Goal: Information Seeking & Learning: Learn about a topic

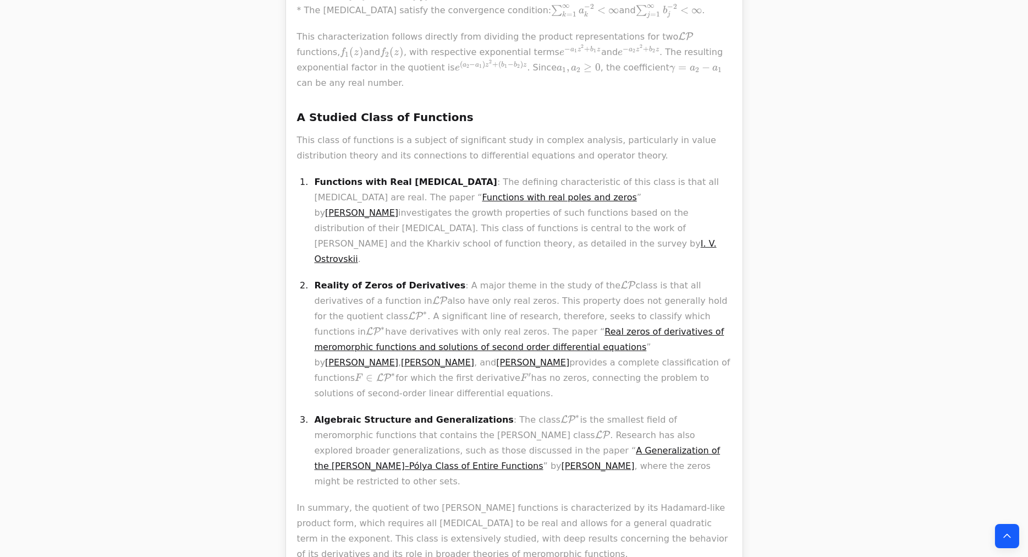
scroll to position [1074, 0]
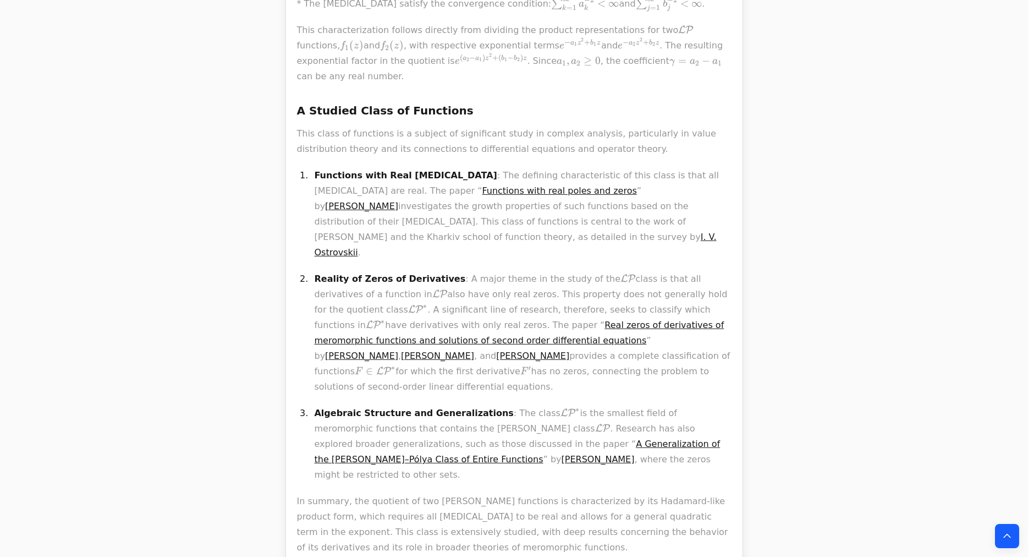
click at [477, 438] on link "A Generalization of the Laguerre–Pólya Class of Entire Functions" at bounding box center [518, 451] width 406 height 26
click at [490, 185] on link "Functions with real poles and zeros" at bounding box center [559, 190] width 155 height 10
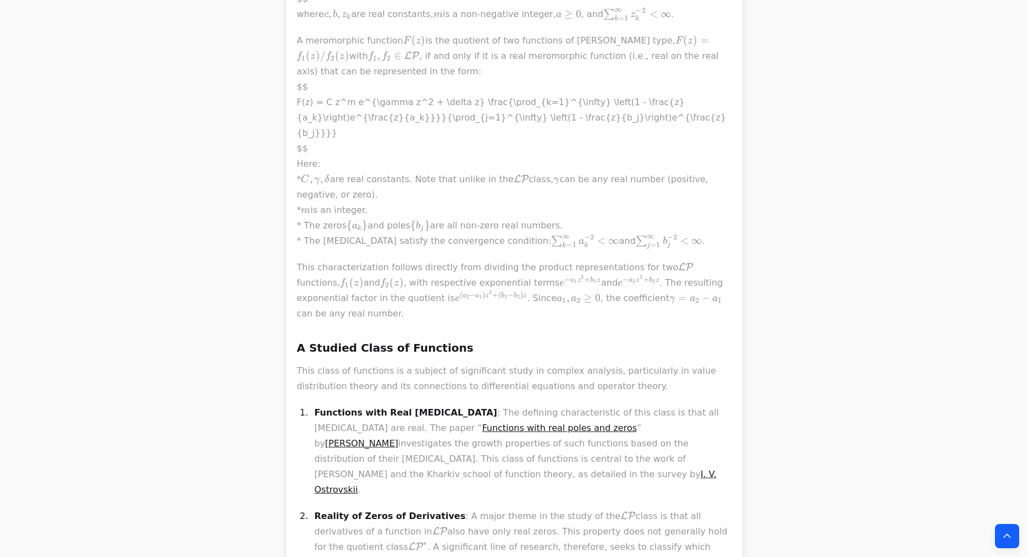
scroll to position [1089, 0]
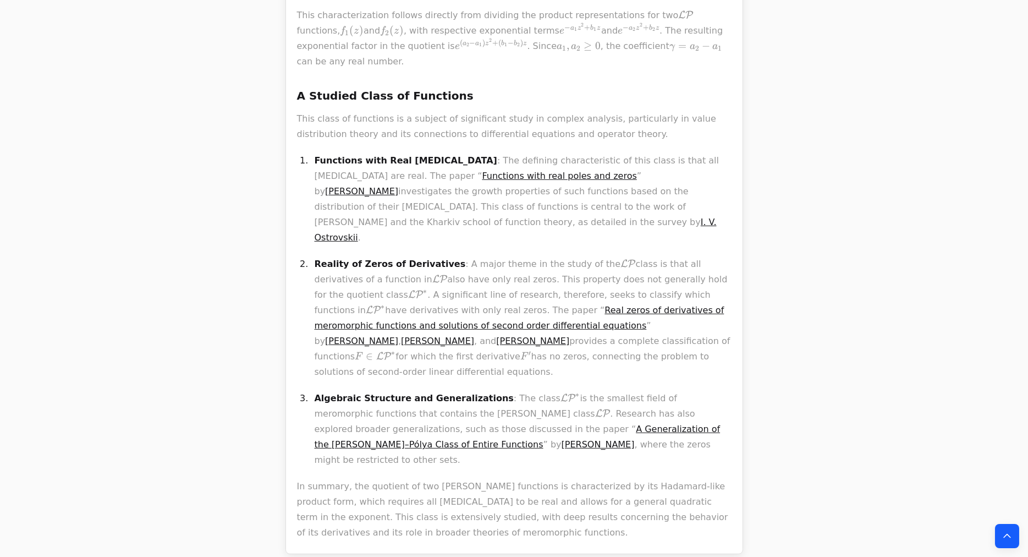
click at [354, 217] on link "I. V. Ostrovskii" at bounding box center [516, 230] width 402 height 26
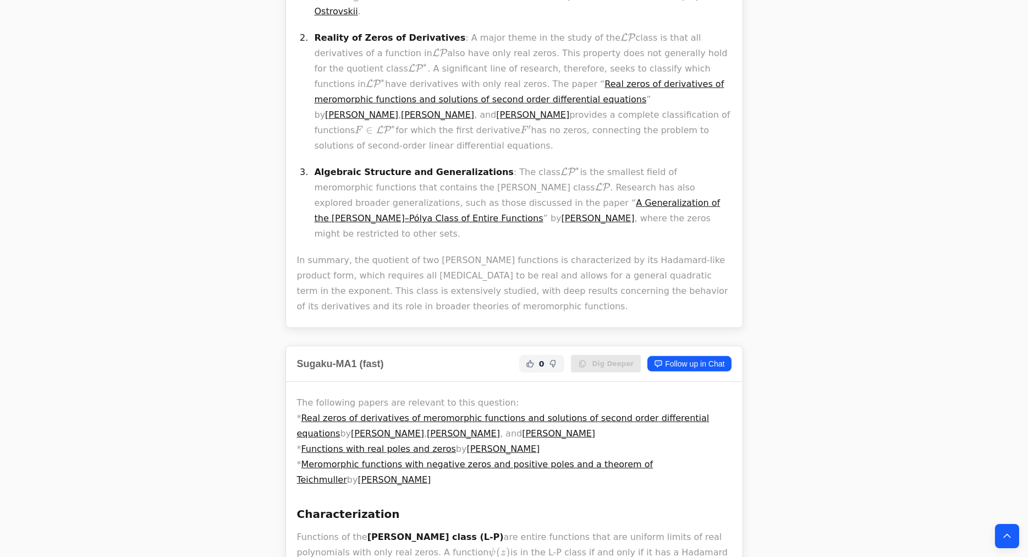
scroll to position [1326, 0]
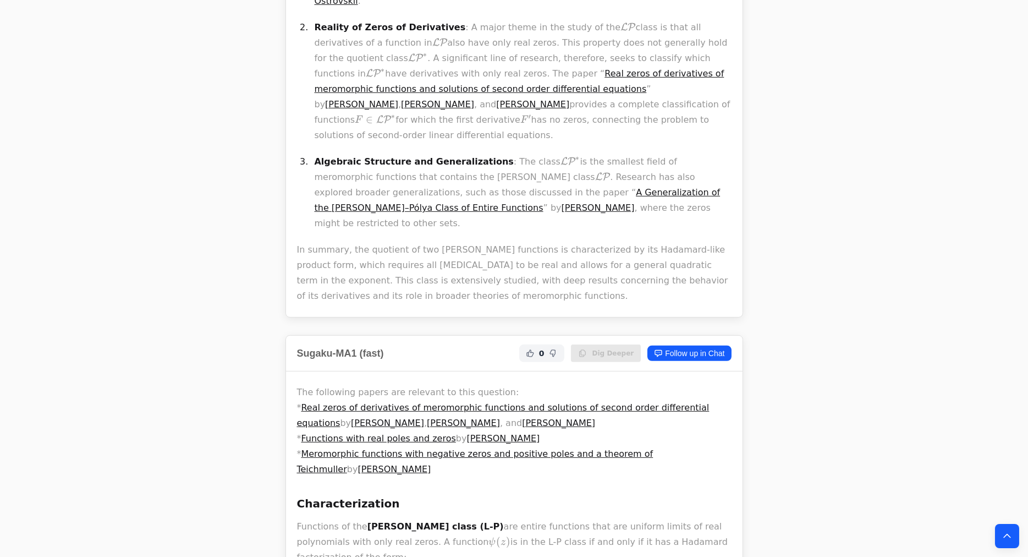
click at [389, 402] on link "Real zeros of derivatives of meromorphic functions and solutions of second orde…" at bounding box center [503, 415] width 413 height 26
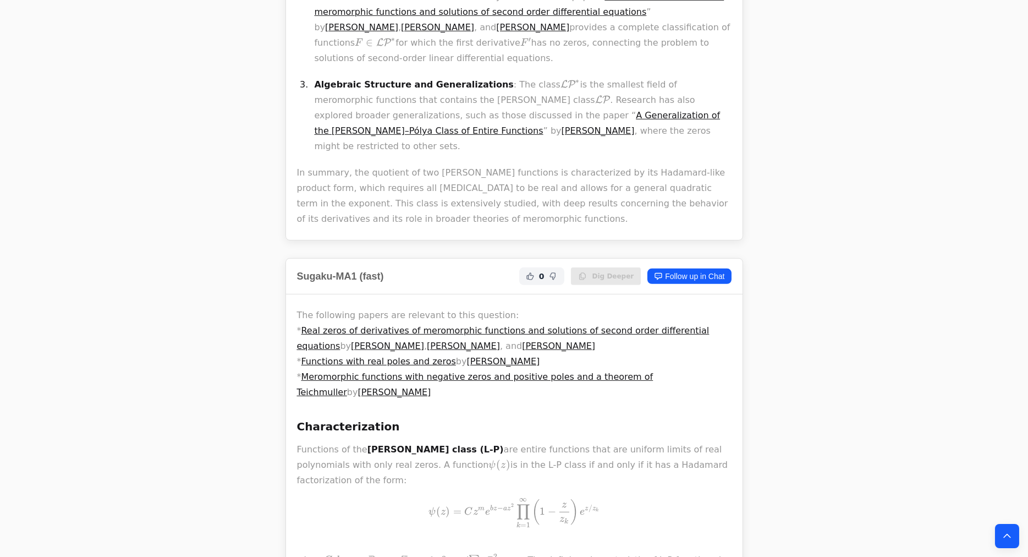
scroll to position [1417, 0]
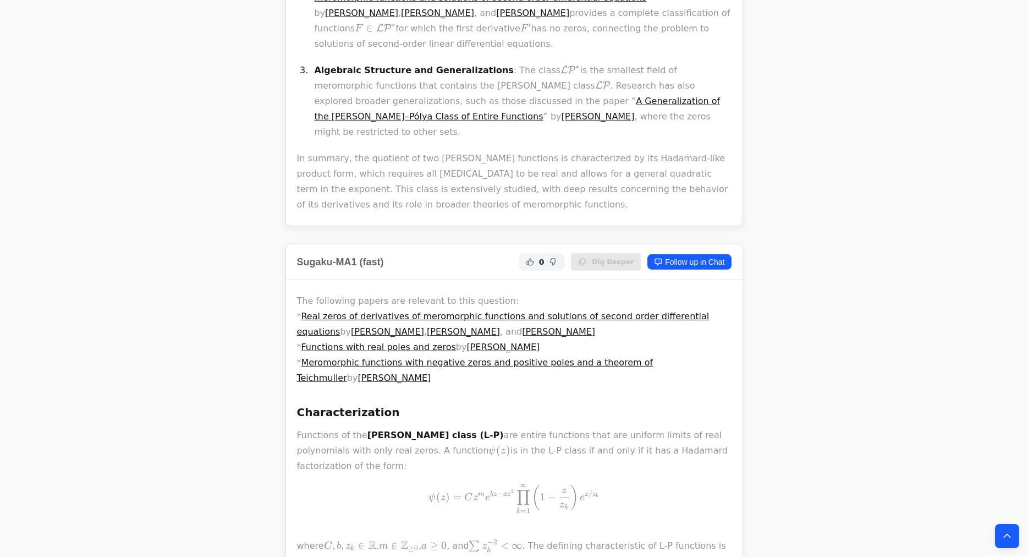
click at [382, 357] on link "Meromorphic functions with negative zeros and positive poles and a theorem of T…" at bounding box center [475, 370] width 356 height 26
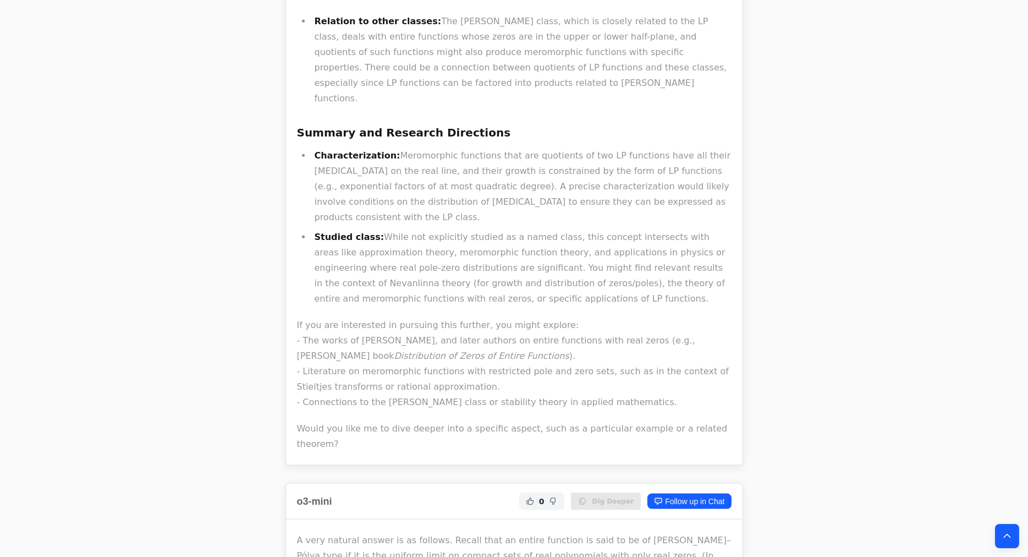
scroll to position [3957, 0]
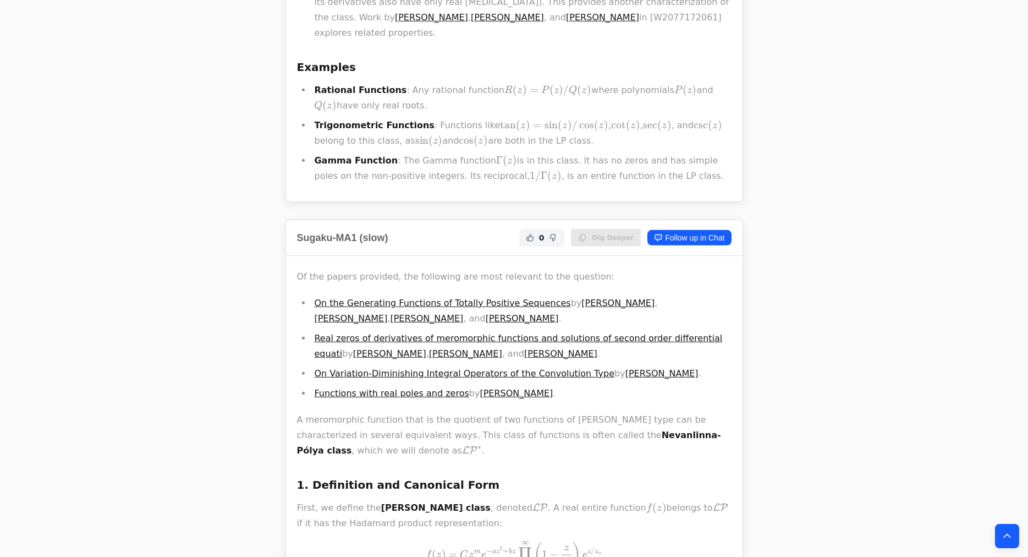
scroll to position [1573, 0]
click at [365, 368] on link "On Variation-Diminishing Integral Operators of the Convolution Type" at bounding box center [465, 373] width 300 height 10
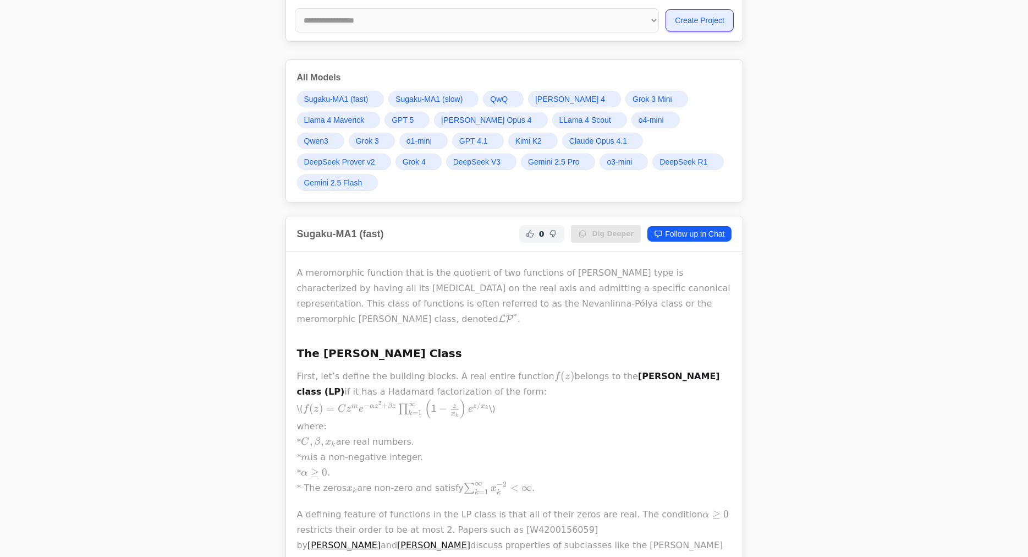
scroll to position [0, 0]
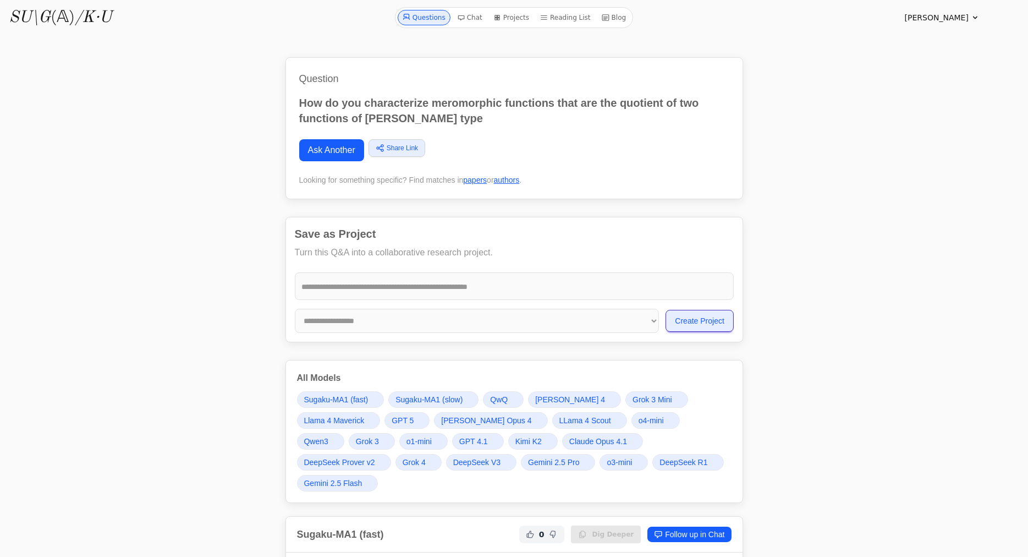
click at [528, 464] on span "Gemini 2.5 Pro" at bounding box center [553, 462] width 51 height 11
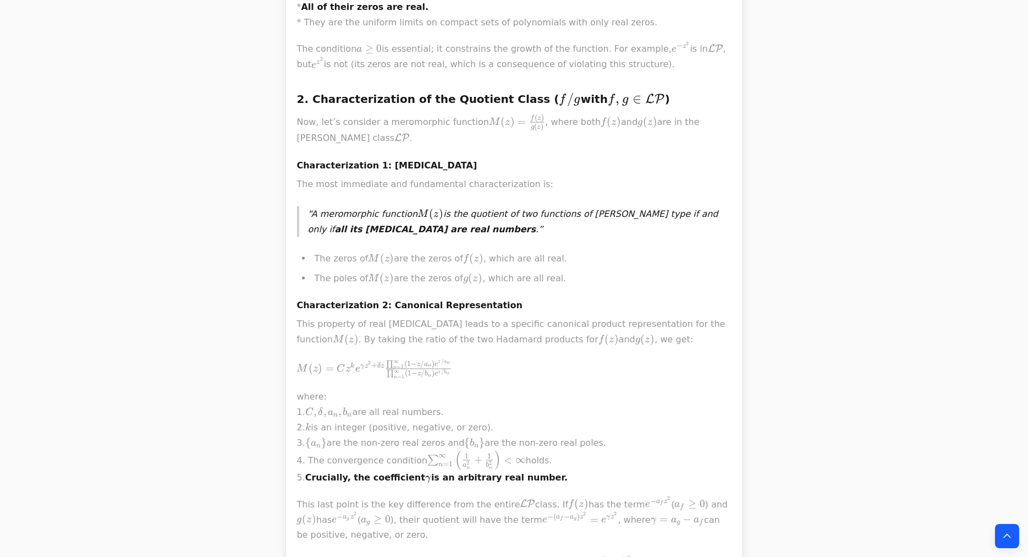
scroll to position [16568, 0]
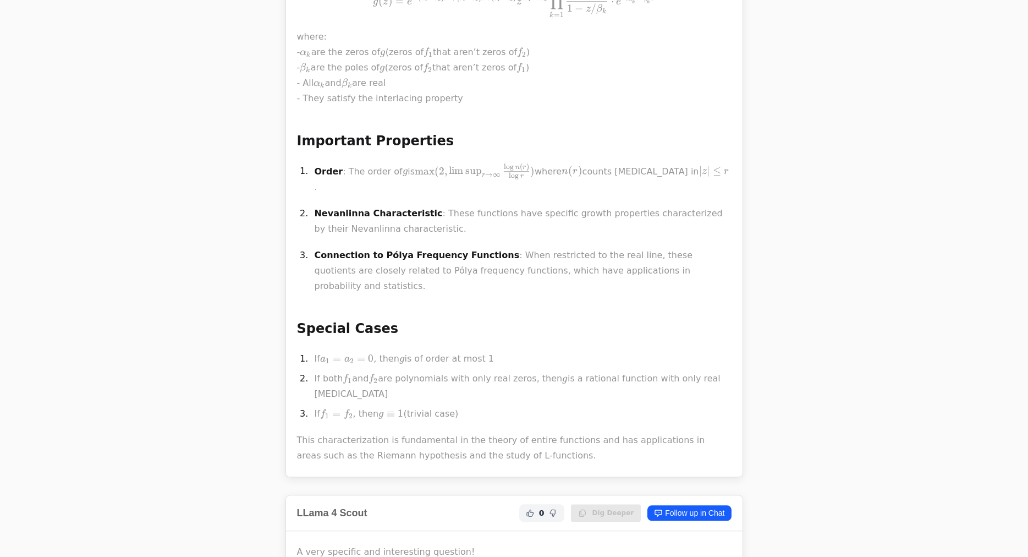
scroll to position [0, 0]
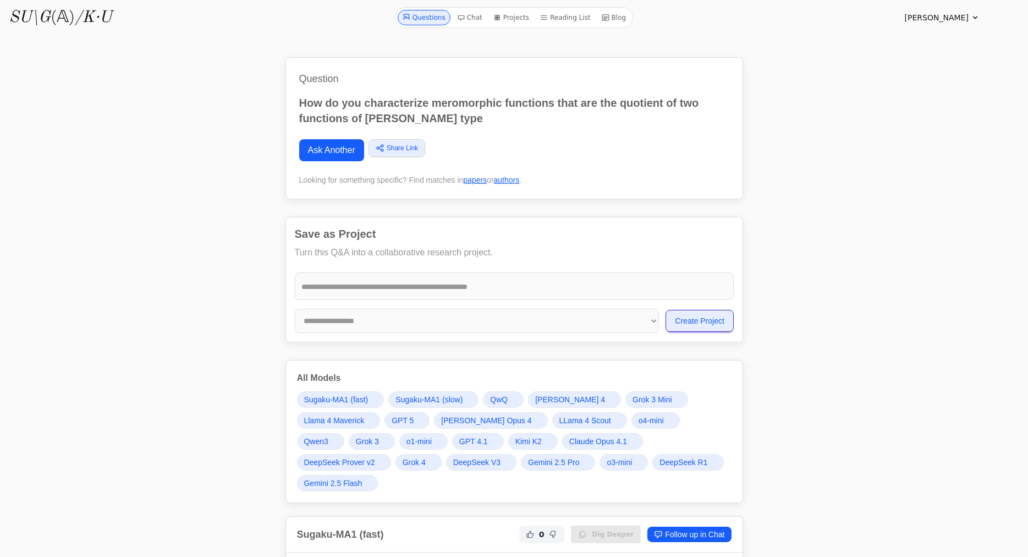
click at [403, 460] on span "Grok 4" at bounding box center [414, 462] width 23 height 11
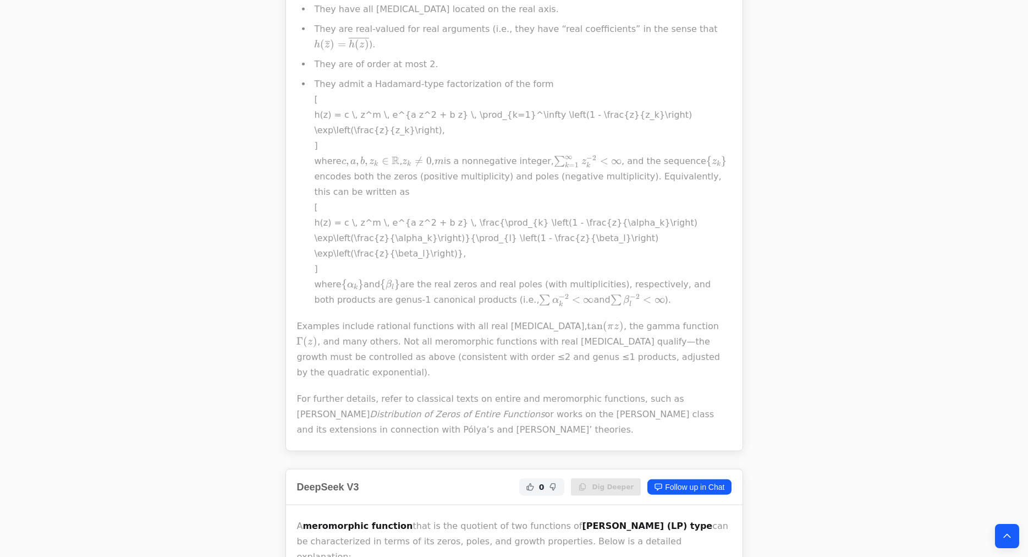
scroll to position [14625, 0]
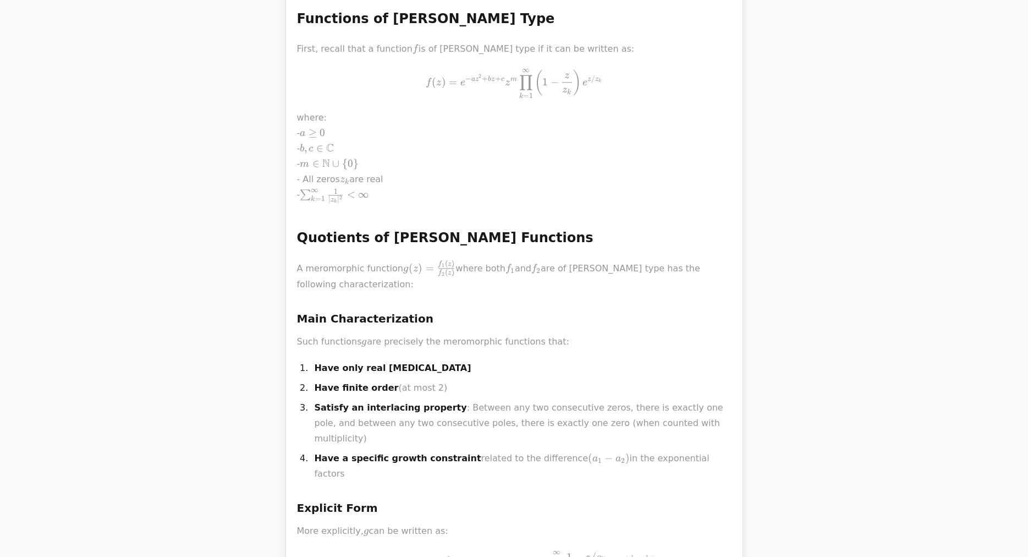
scroll to position [0, 0]
